Goal: Information Seeking & Learning: Find specific fact

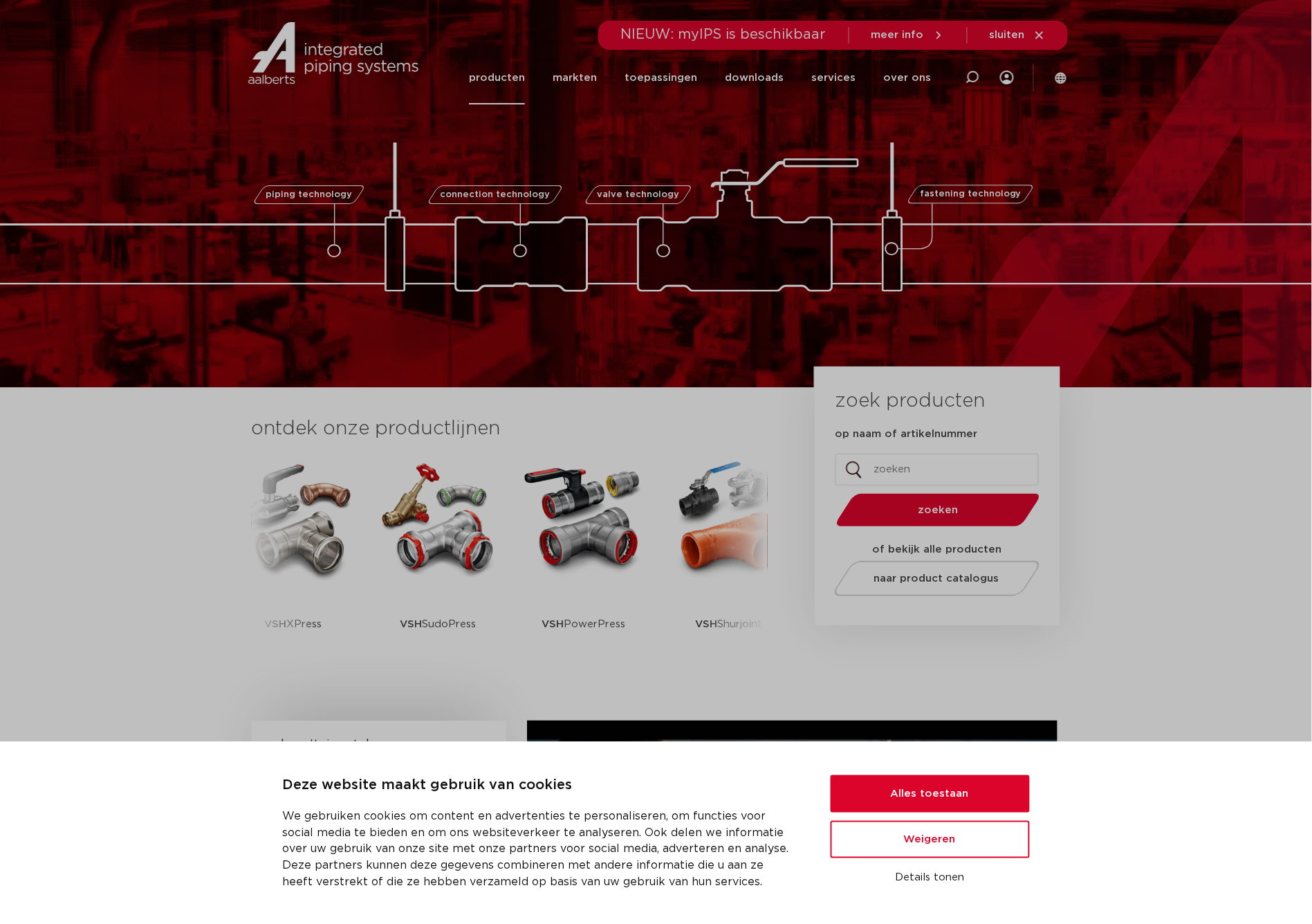
click at [521, 78] on link "producten" at bounding box center [496, 78] width 56 height 53
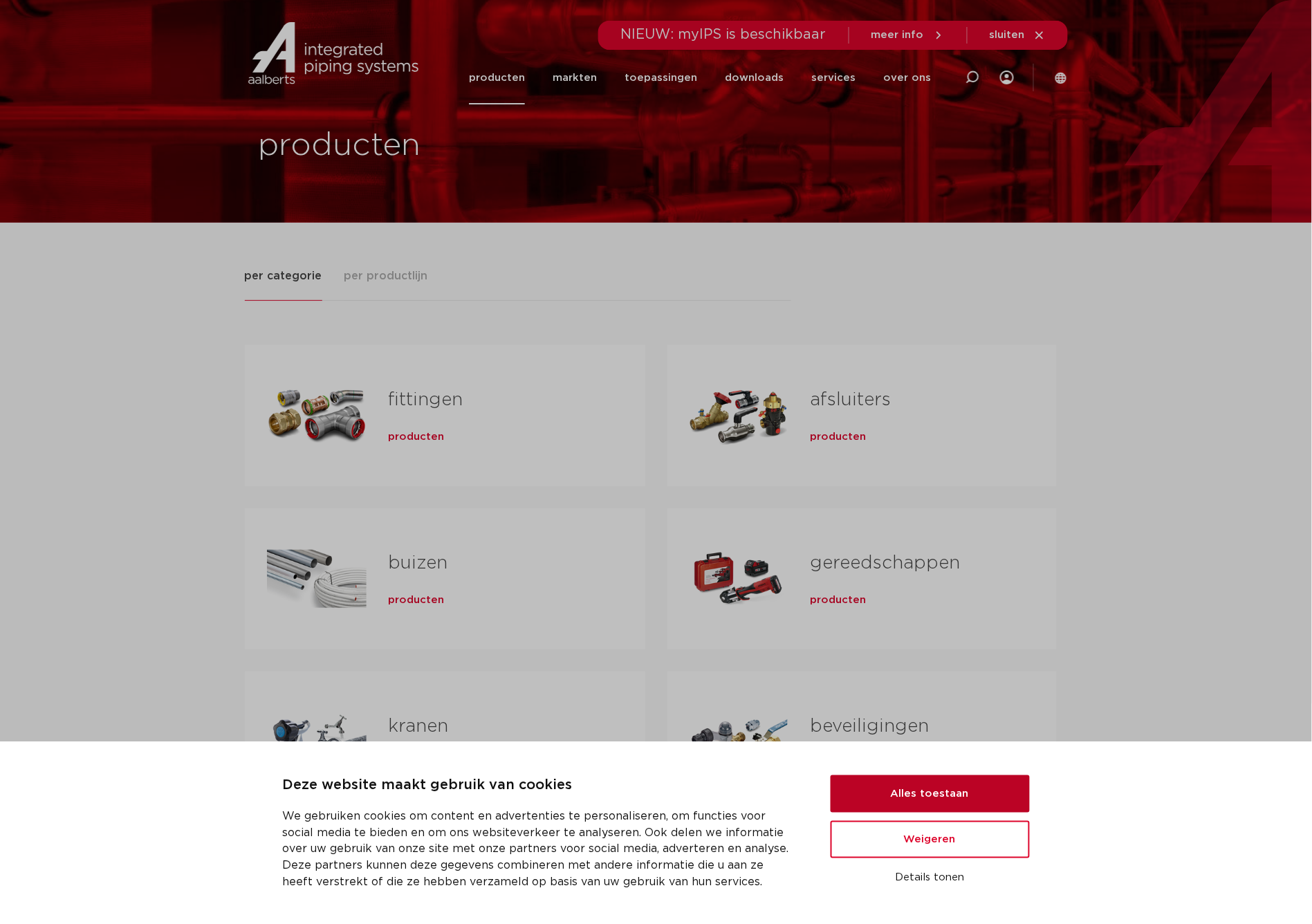
click at [925, 803] on button "Alles toestaan" at bounding box center [929, 794] width 199 height 38
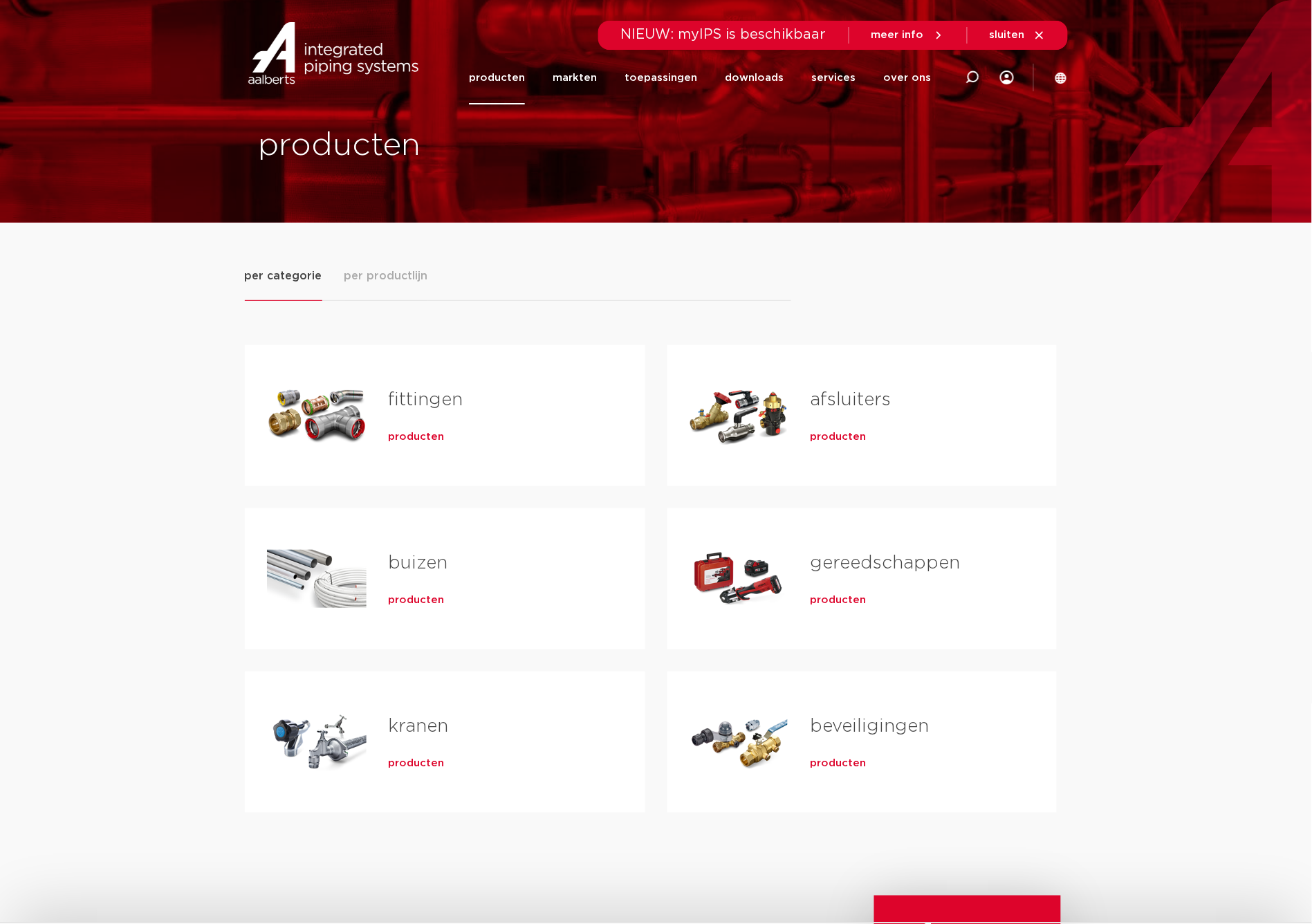
click at [428, 440] on span "producten" at bounding box center [416, 437] width 56 height 14
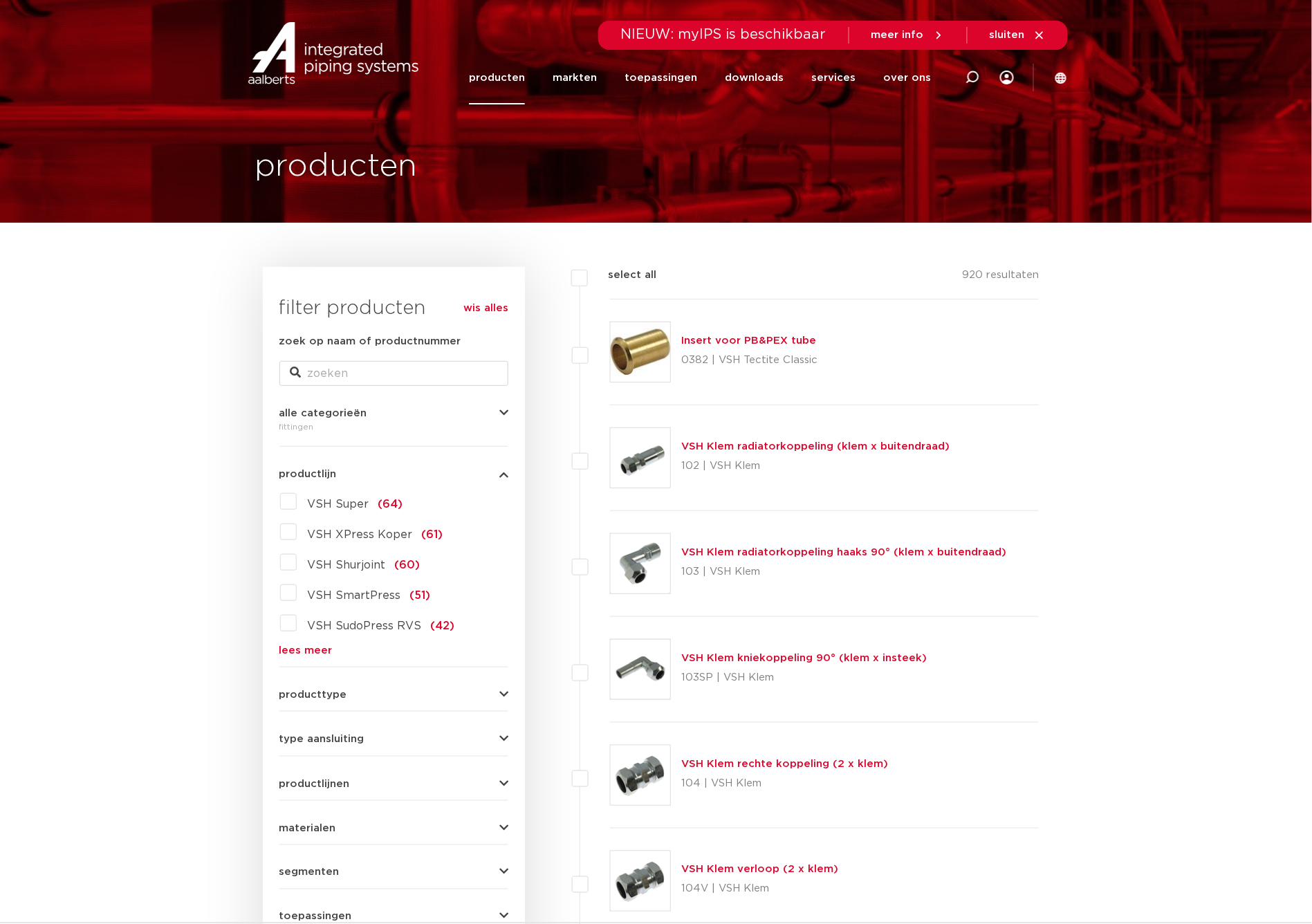
click at [302, 649] on link "lees meer" at bounding box center [394, 650] width 229 height 11
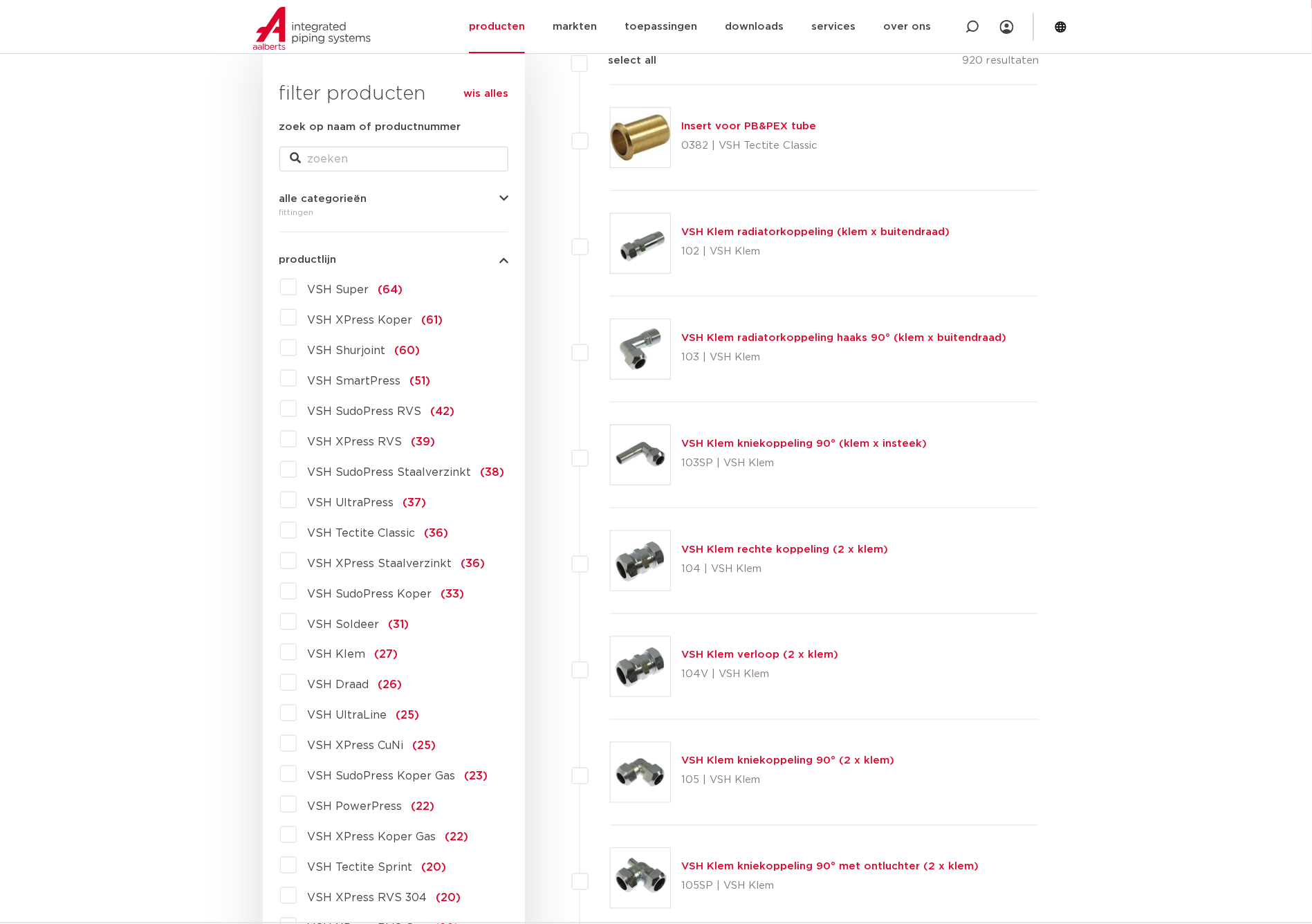
scroll to position [168, 0]
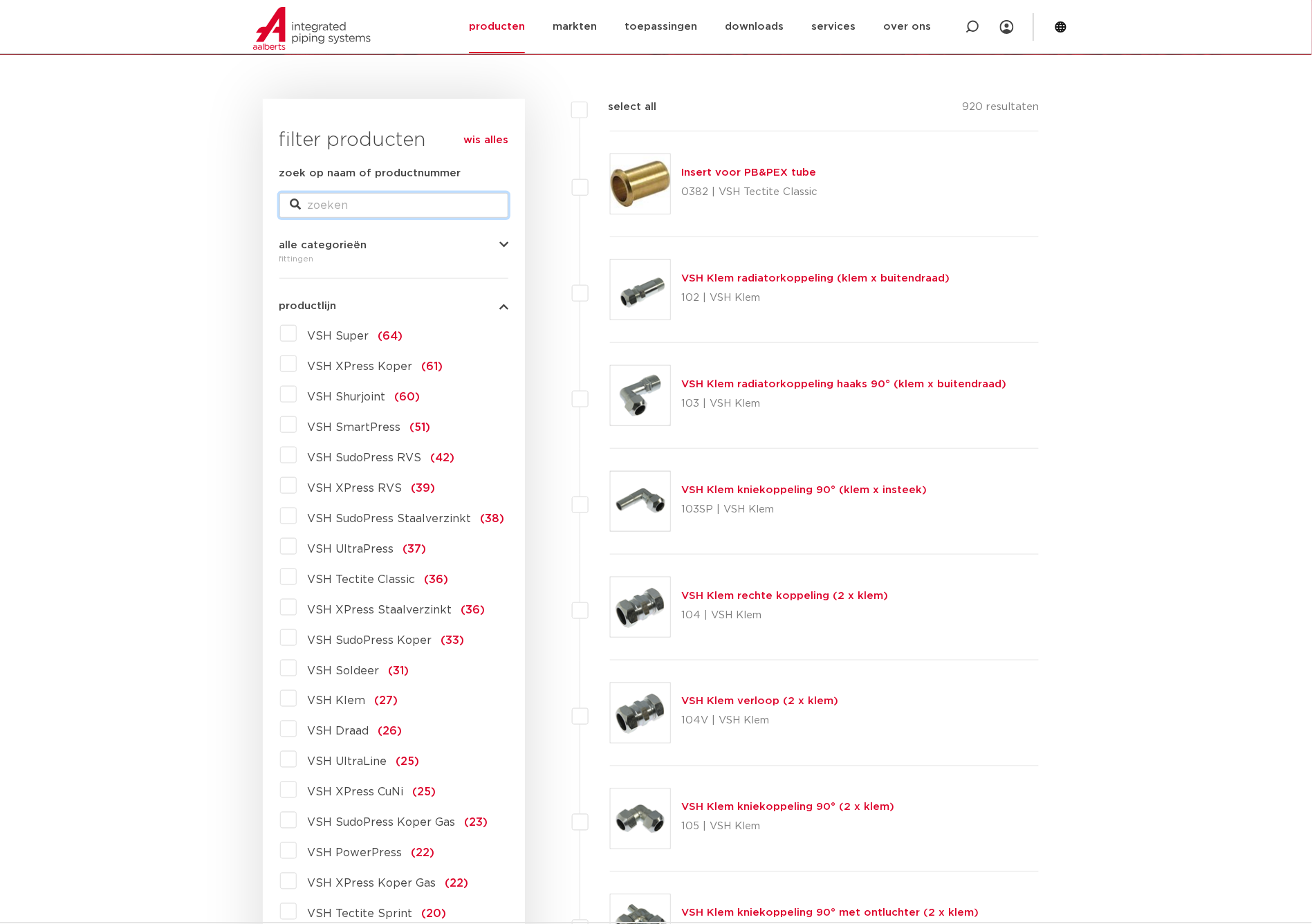
click at [343, 202] on input "zoek op naam of productnummer" at bounding box center [394, 205] width 229 height 25
type input "passeer"
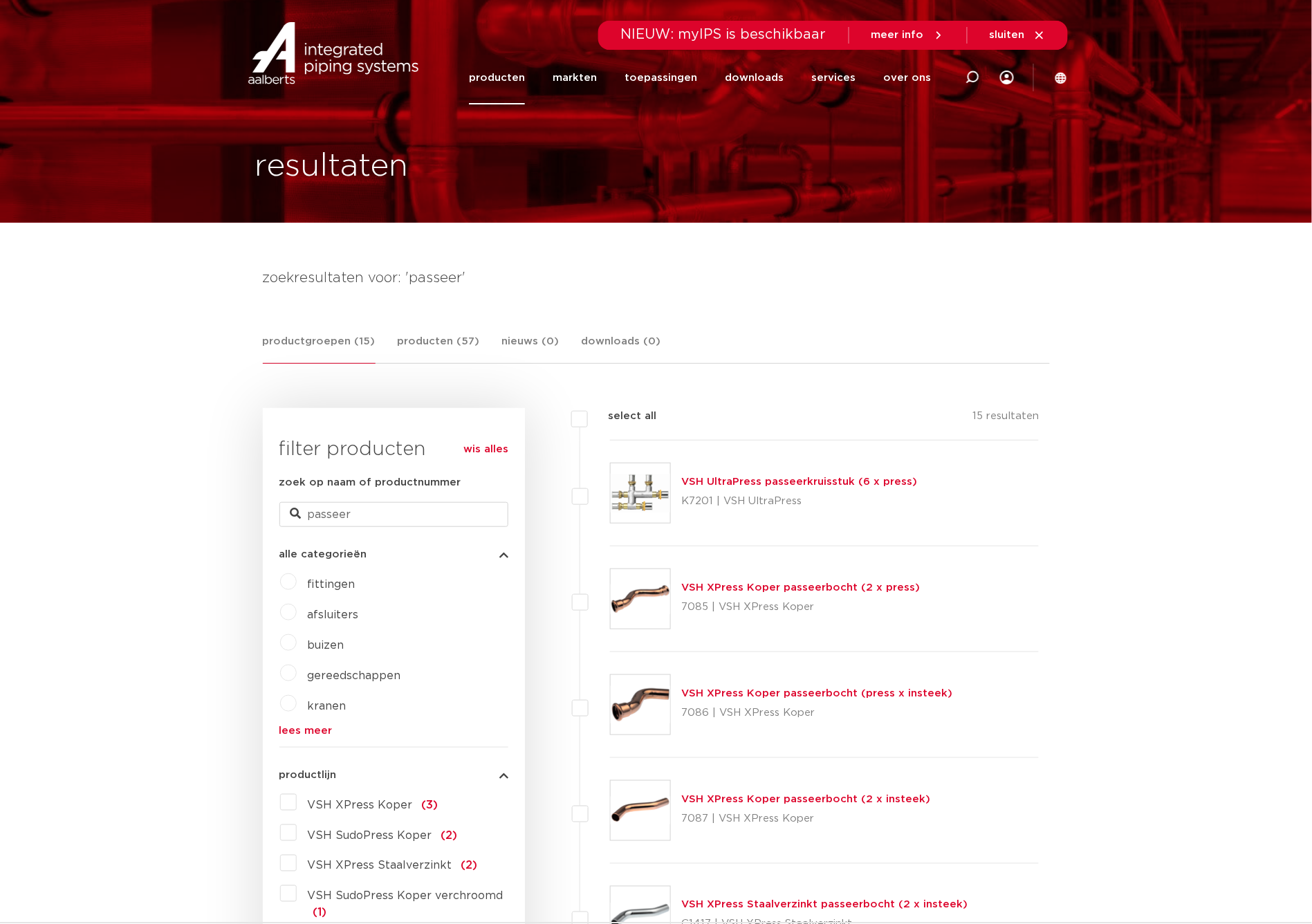
click at [837, 477] on link "VSH UltraPress passeerkruisstuk (6 x press)" at bounding box center [800, 482] width 236 height 11
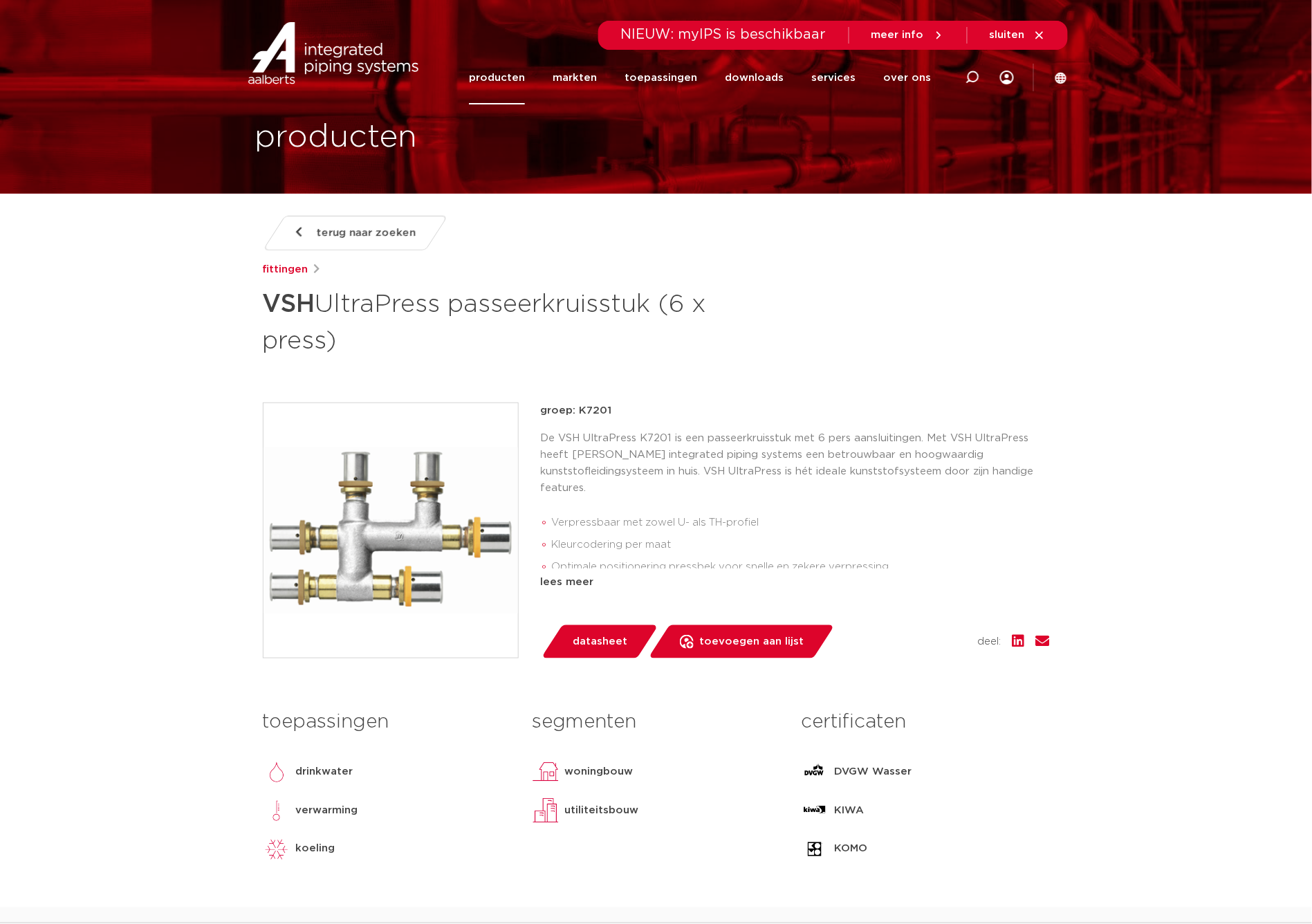
scroll to position [56, 0]
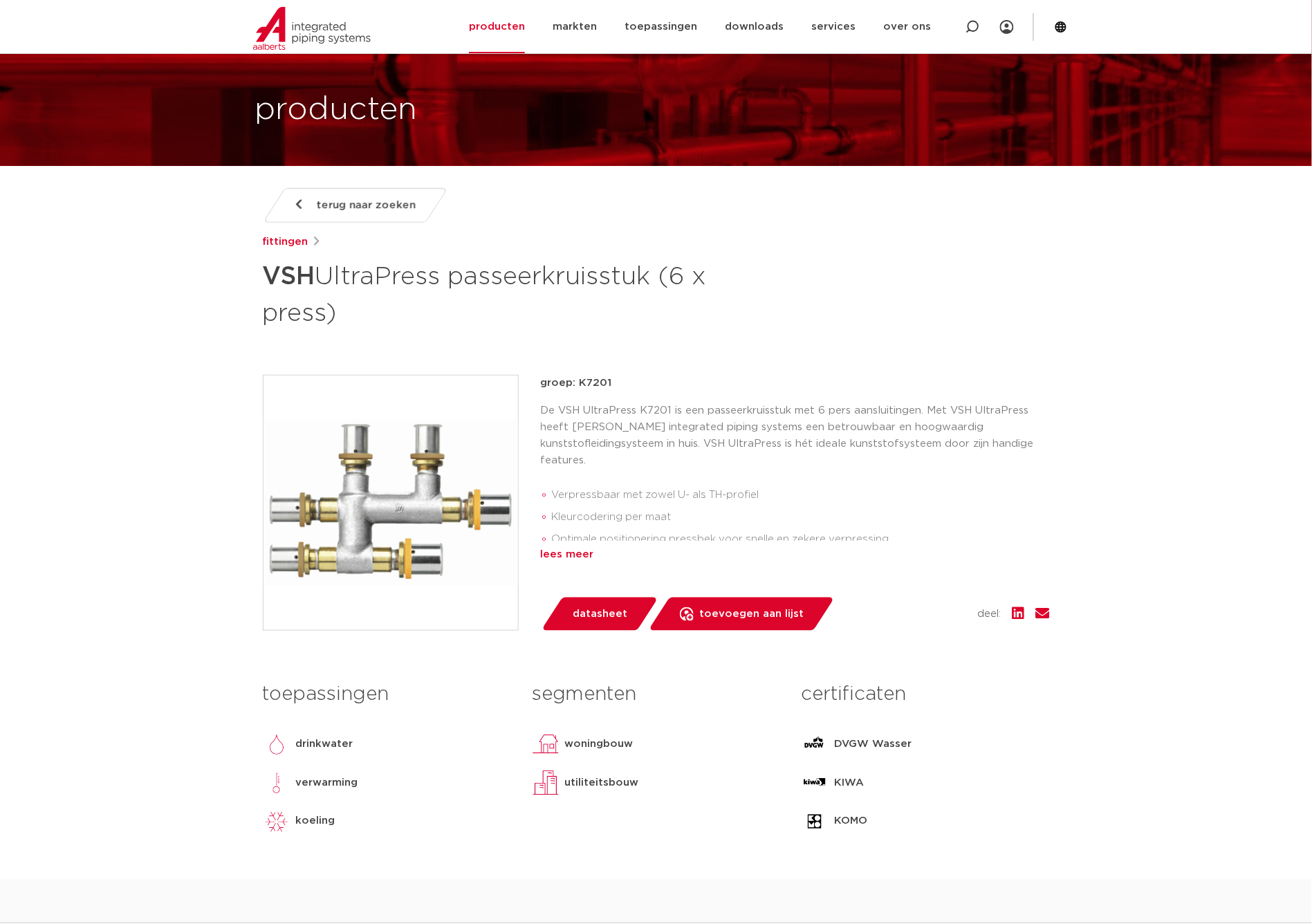
click at [584, 549] on div "lees meer" at bounding box center [795, 554] width 509 height 16
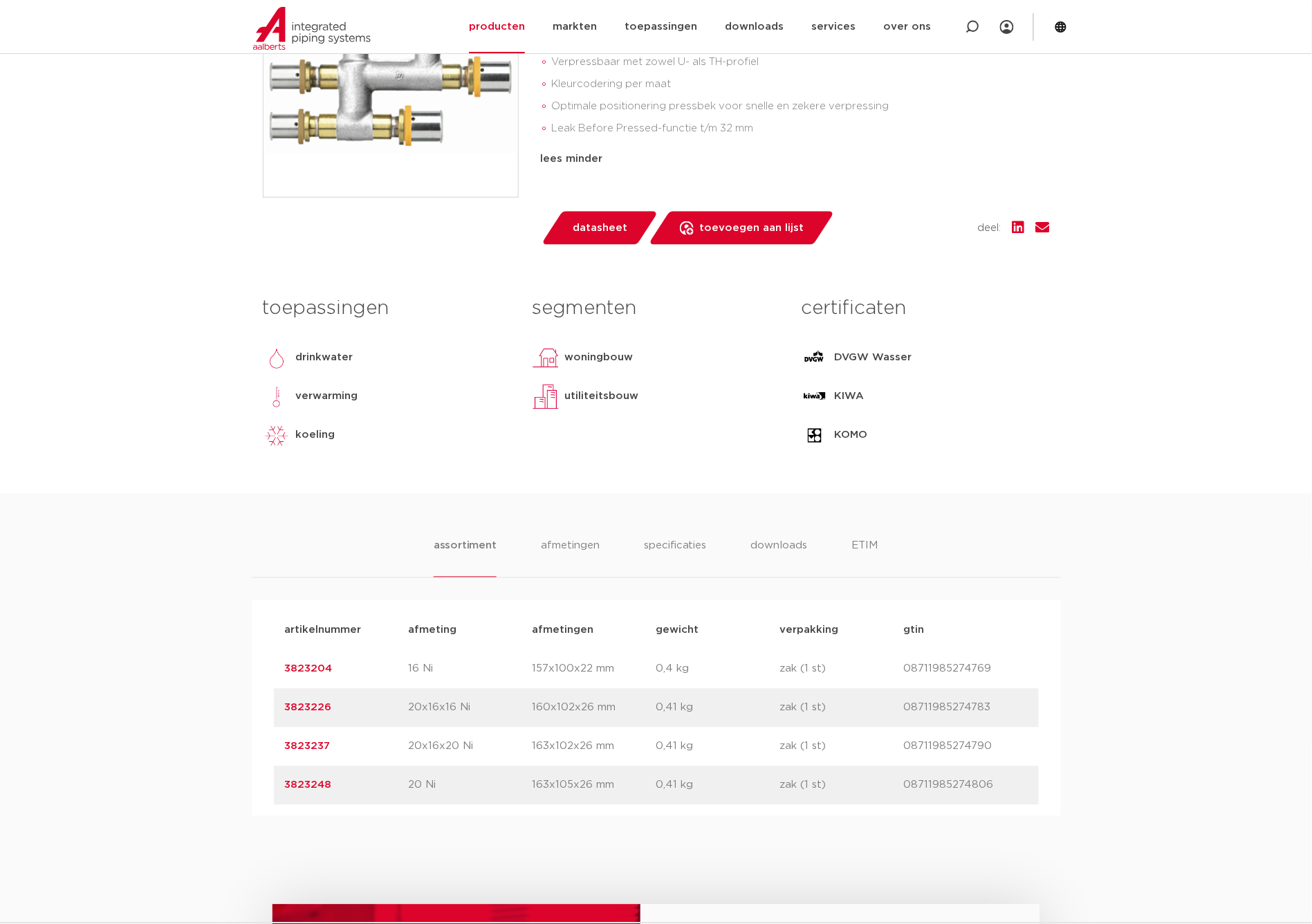
scroll to position [514, 0]
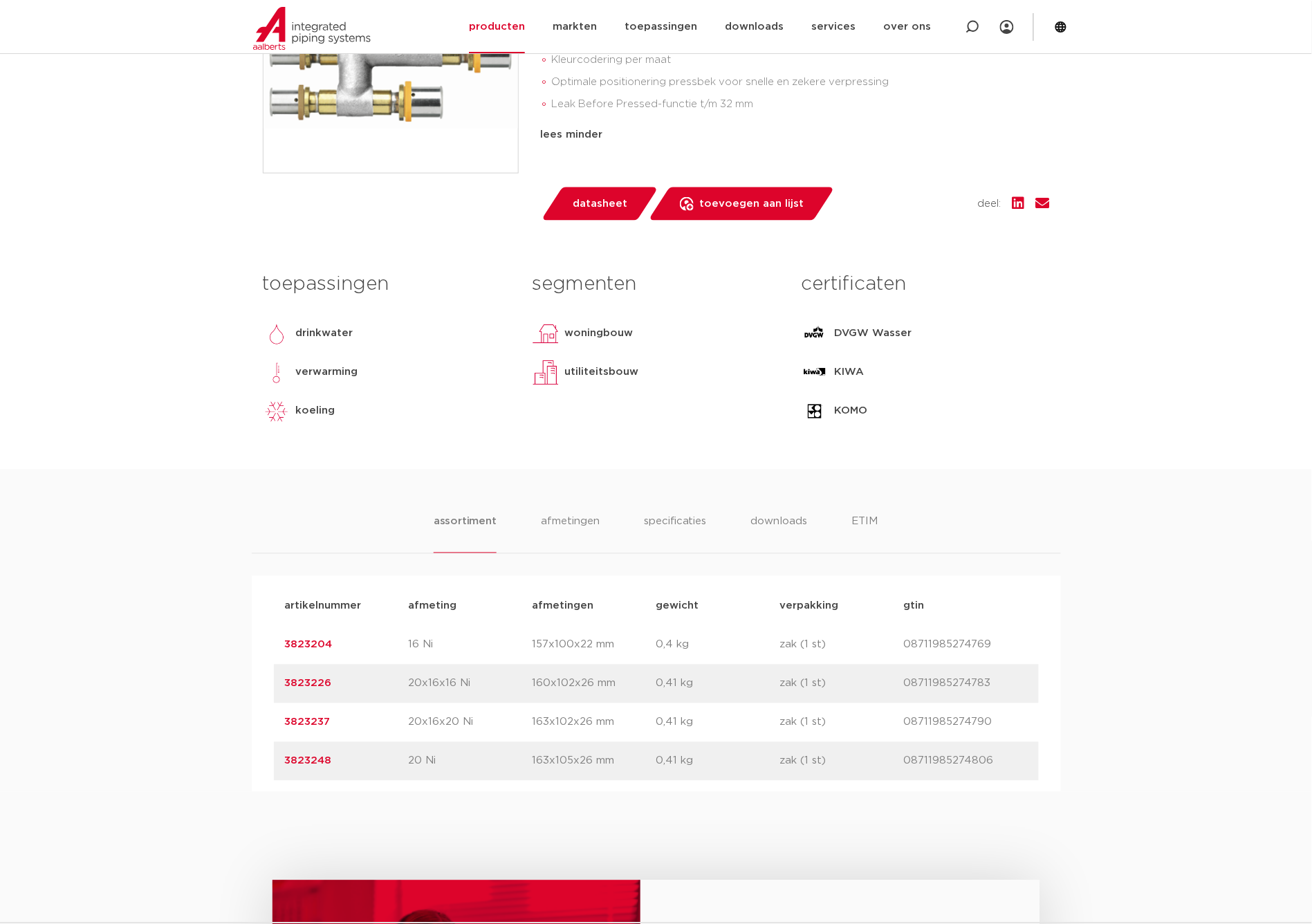
click at [951, 720] on p "08711985274790" at bounding box center [965, 722] width 124 height 16
copy p "08711985274790"
drag, startPoint x: 335, startPoint y: 720, endPoint x: 268, endPoint y: 723, distance: 67.1
click at [268, 723] on div "artikelnummer afmeting [GEOGRAPHIC_DATA] gewicht verpakking gtin artikelnummer …" at bounding box center [656, 684] width 809 height 216
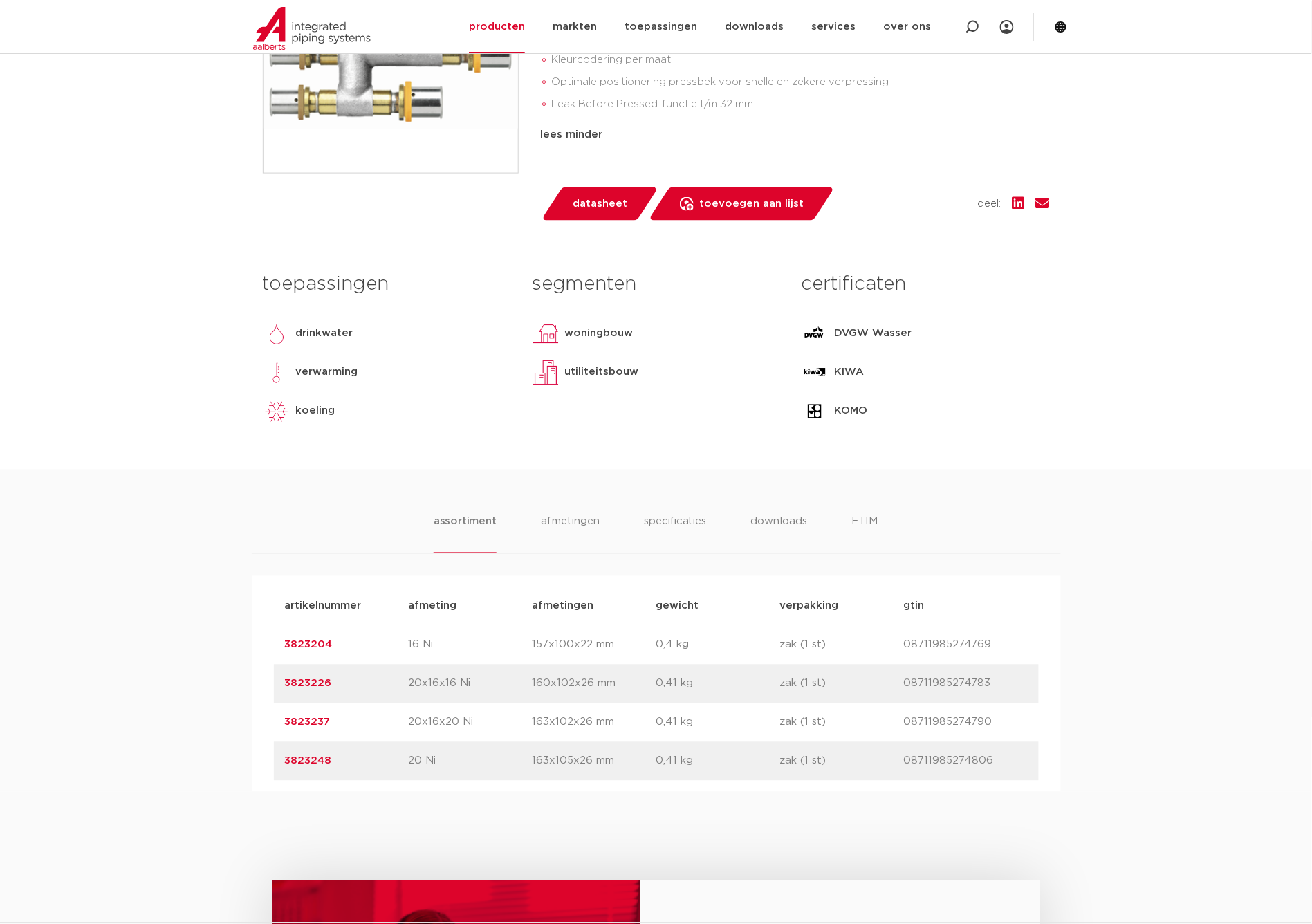
copy link "3823237"
